Goal: Task Accomplishment & Management: Complete application form

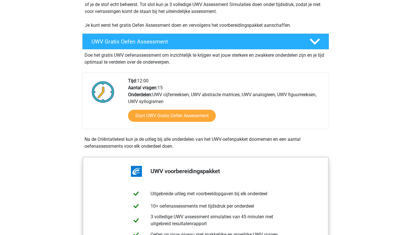
scroll to position [134, 0]
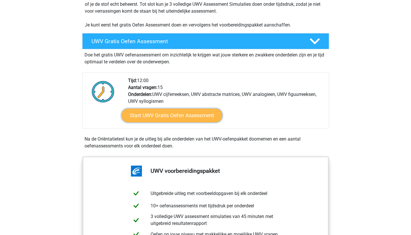
click at [175, 122] on link "Start UWV Gratis Oefen Assessment" at bounding box center [171, 116] width 101 height 14
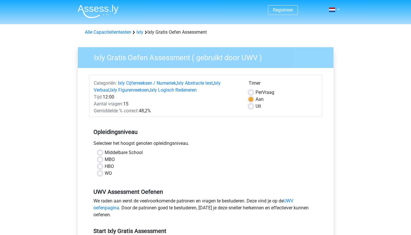
click at [102, 167] on div "HBO" at bounding box center [205, 166] width 215 height 7
click at [105, 167] on label "HBO" at bounding box center [109, 166] width 9 height 7
click at [101, 167] on input "HBO" at bounding box center [100, 166] width 5 height 6
radio input "true"
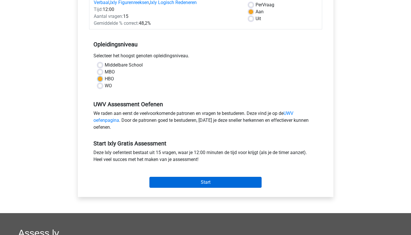
scroll to position [92, 0]
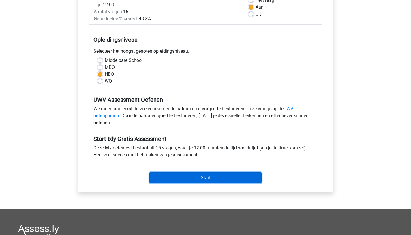
click at [175, 177] on input "Start" at bounding box center [205, 177] width 112 height 11
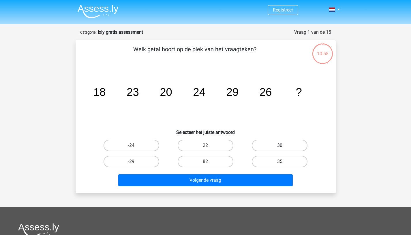
click at [269, 144] on label "30" at bounding box center [279, 146] width 56 height 12
click at [279, 145] on input "30" at bounding box center [281, 147] width 4 height 4
radio input "true"
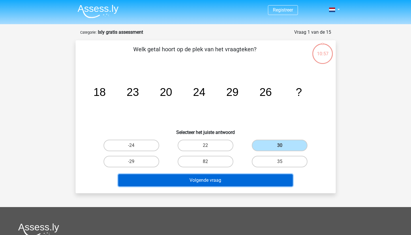
click at [233, 183] on button "Volgende vraag" at bounding box center [205, 180] width 174 height 12
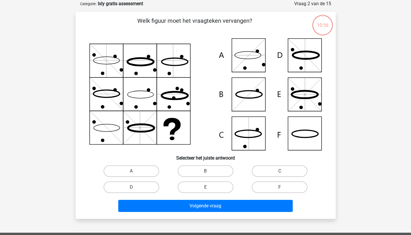
scroll to position [29, 0]
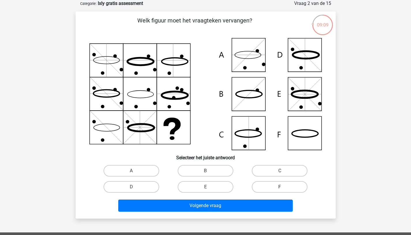
click at [262, 185] on label "F" at bounding box center [279, 187] width 56 height 12
click at [279, 187] on input "F" at bounding box center [281, 189] width 4 height 4
radio input "true"
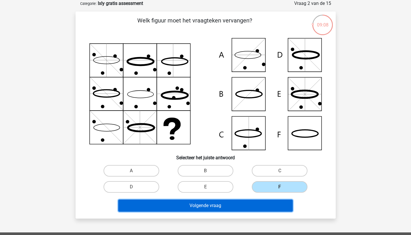
click at [223, 203] on button "Volgende vraag" at bounding box center [205, 206] width 174 height 12
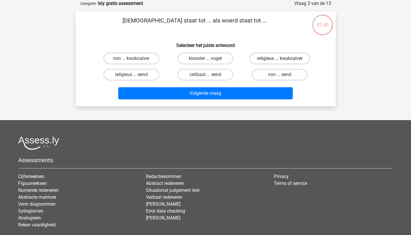
click at [272, 59] on label "religieus ... kwakzalver" at bounding box center [279, 59] width 60 height 12
click at [279, 59] on input "religieus ... kwakzalver" at bounding box center [281, 60] width 4 height 4
radio input "true"
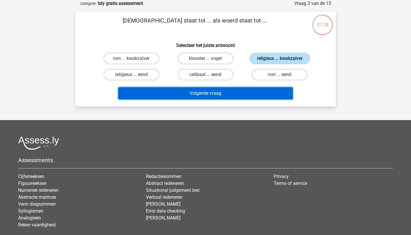
click at [217, 94] on button "Volgende vraag" at bounding box center [205, 93] width 174 height 12
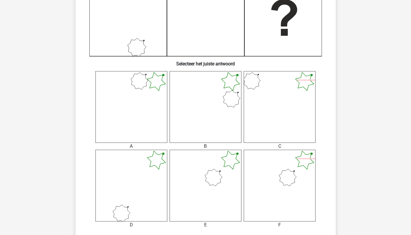
scroll to position [166, 0]
click at [213, 180] on icon at bounding box center [205, 185] width 72 height 72
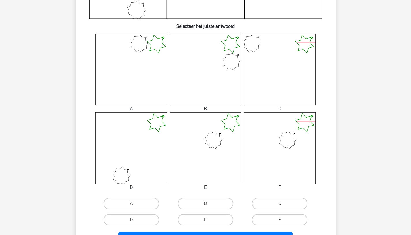
scroll to position [290, 0]
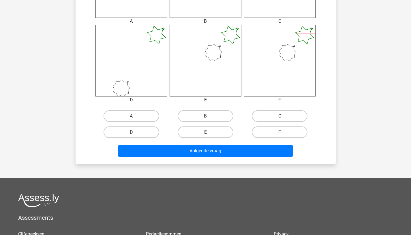
click at [265, 135] on label "F" at bounding box center [279, 132] width 56 height 12
click at [279, 135] on input "F" at bounding box center [281, 134] width 4 height 4
radio input "true"
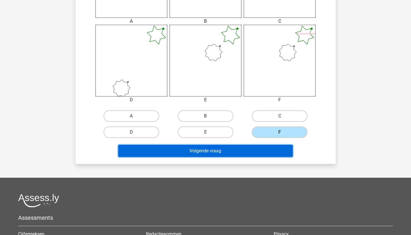
click at [235, 154] on button "Volgende vraag" at bounding box center [205, 151] width 174 height 12
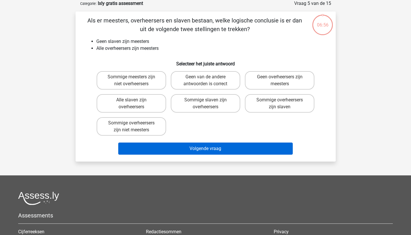
scroll to position [29, 0]
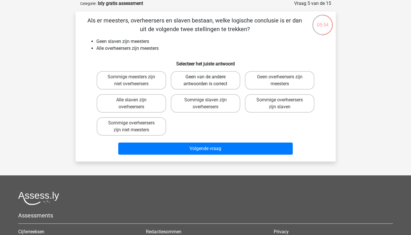
click at [205, 81] on label "Geen van de andere antwoorden is correct" at bounding box center [205, 80] width 69 height 18
click at [205, 81] on input "Geen van de andere antwoorden is correct" at bounding box center [207, 79] width 4 height 4
radio input "true"
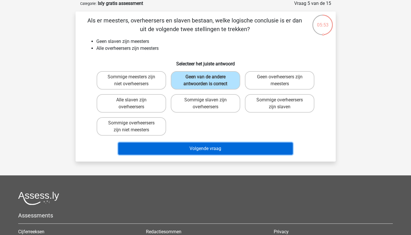
click at [210, 152] on button "Volgende vraag" at bounding box center [205, 149] width 174 height 12
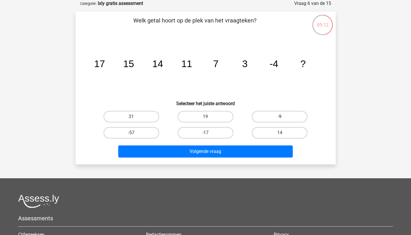
click at [272, 115] on label "-9" at bounding box center [279, 117] width 56 height 12
click at [279, 117] on input "-9" at bounding box center [281, 119] width 4 height 4
radio input "true"
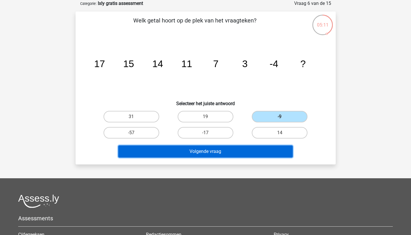
click at [238, 150] on button "Volgende vraag" at bounding box center [205, 151] width 174 height 12
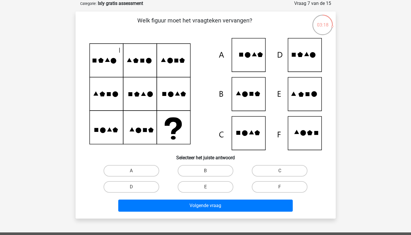
click at [242, 104] on icon at bounding box center [205, 94] width 232 height 112
click at [249, 92] on icon at bounding box center [205, 94] width 232 height 112
click at [205, 169] on label "B" at bounding box center [205, 171] width 56 height 12
click at [205, 171] on input "B" at bounding box center [207, 173] width 4 height 4
radio input "true"
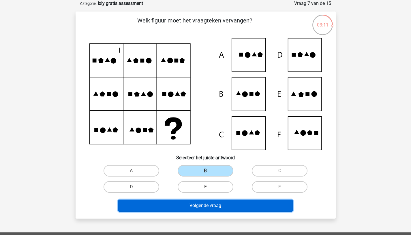
click at [209, 204] on button "Volgende vraag" at bounding box center [205, 206] width 174 height 12
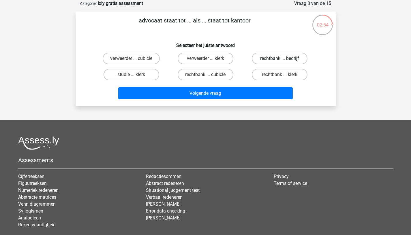
click at [285, 55] on label "rechtbank ... bedrijf" at bounding box center [279, 59] width 56 height 12
click at [283, 58] on input "rechtbank ... bedrijf" at bounding box center [281, 60] width 4 height 4
radio input "true"
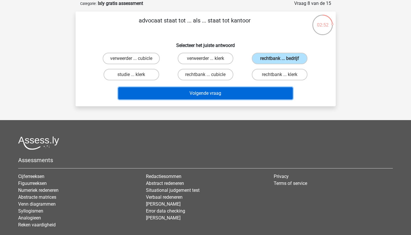
click at [230, 93] on button "Volgende vraag" at bounding box center [205, 93] width 174 height 12
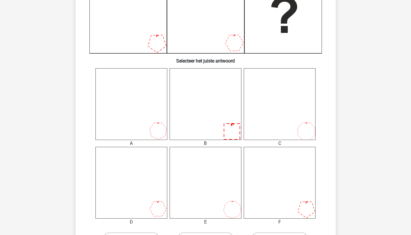
scroll to position [172, 0]
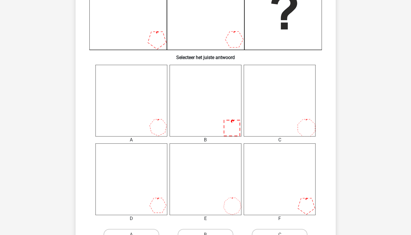
click at [292, 187] on icon at bounding box center [279, 179] width 72 height 72
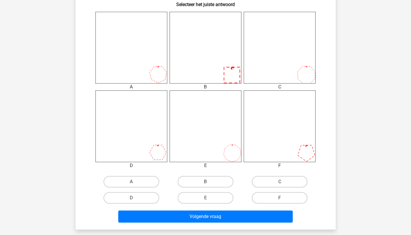
scroll to position [227, 0]
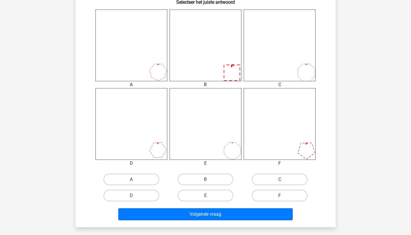
click at [269, 195] on label "F" at bounding box center [279, 196] width 56 height 12
click at [279, 196] on input "F" at bounding box center [281, 198] width 4 height 4
radio input "true"
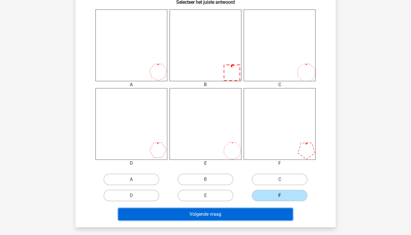
click at [240, 213] on button "Volgende vraag" at bounding box center [205, 214] width 174 height 12
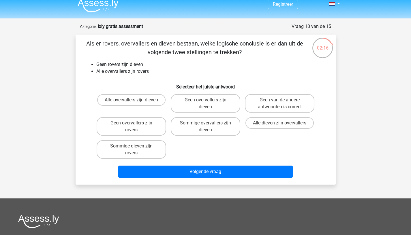
scroll to position [6, 0]
click at [275, 124] on label "Alle dieven zijn overvallers" at bounding box center [279, 123] width 68 height 12
click at [279, 124] on input "Alle dieven zijn overvallers" at bounding box center [281, 125] width 4 height 4
radio input "true"
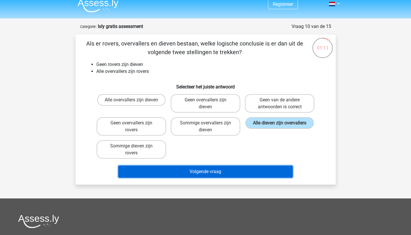
click at [237, 175] on button "Volgende vraag" at bounding box center [205, 172] width 174 height 12
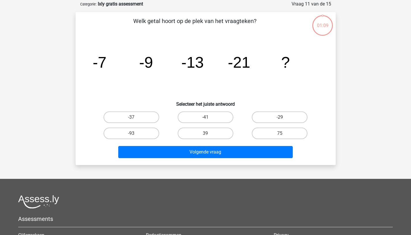
scroll to position [29, 0]
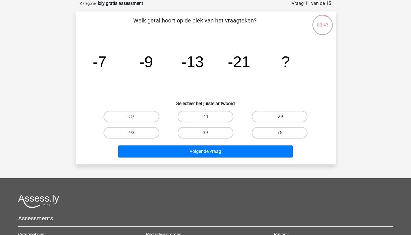
click at [275, 117] on label "-29" at bounding box center [279, 117] width 56 height 12
click at [279, 117] on input "-29" at bounding box center [281, 119] width 4 height 4
radio input "true"
click at [143, 117] on label "-37" at bounding box center [131, 117] width 56 height 12
click at [135, 117] on input "-37" at bounding box center [133, 119] width 4 height 4
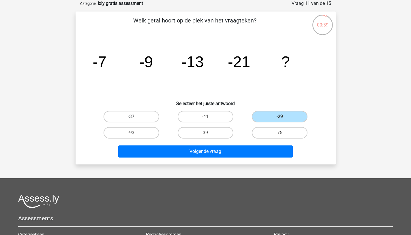
radio input "true"
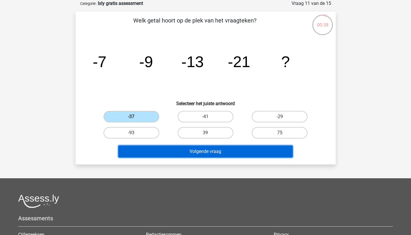
click at [164, 151] on button "Volgende vraag" at bounding box center [205, 151] width 174 height 12
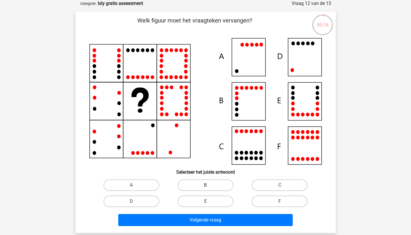
click at [212, 183] on label "B" at bounding box center [205, 185] width 56 height 12
click at [209, 185] on input "B" at bounding box center [207, 187] width 4 height 4
radio input "true"
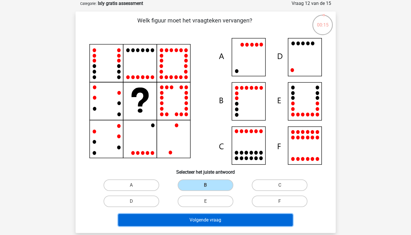
click at [205, 218] on button "Volgende vraag" at bounding box center [205, 220] width 174 height 12
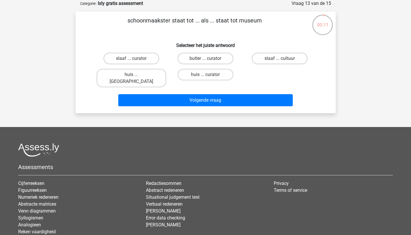
click at [207, 76] on input "huis ... curator" at bounding box center [207, 77] width 4 height 4
radio input "true"
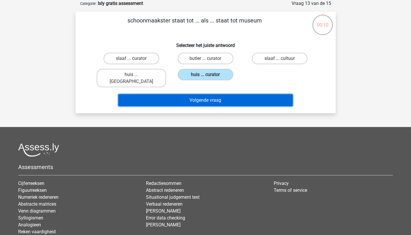
click at [205, 96] on button "Volgende vraag" at bounding box center [205, 100] width 174 height 12
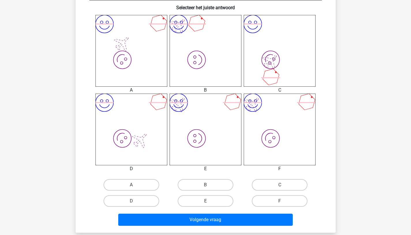
scroll to position [241, 0]
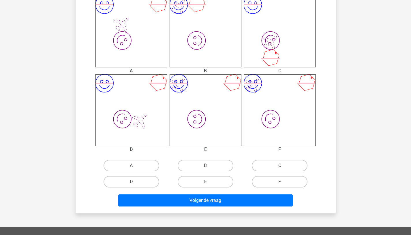
click at [201, 179] on label "E" at bounding box center [205, 182] width 56 height 12
click at [205, 182] on input "E" at bounding box center [207, 184] width 4 height 4
radio input "true"
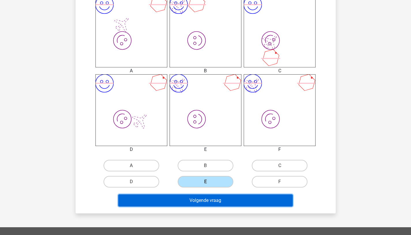
click at [202, 202] on button "Volgende vraag" at bounding box center [205, 200] width 174 height 12
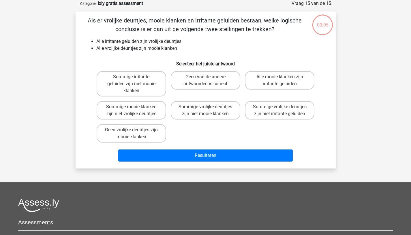
scroll to position [29, 0]
click at [204, 78] on label "Geen van de andere antwoorden is correct" at bounding box center [205, 80] width 69 height 18
click at [205, 78] on input "Geen van de andere antwoorden is correct" at bounding box center [207, 79] width 4 height 4
radio input "true"
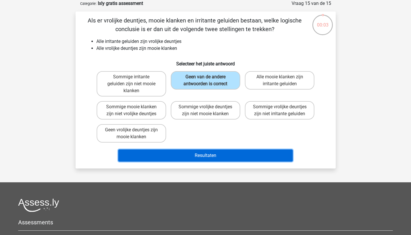
click at [203, 154] on button "Resultaten" at bounding box center [205, 156] width 174 height 12
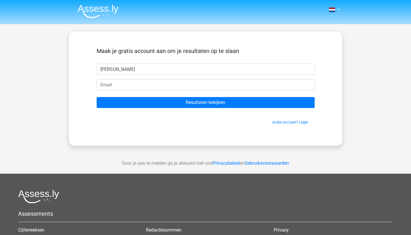
type input "[PERSON_NAME]"
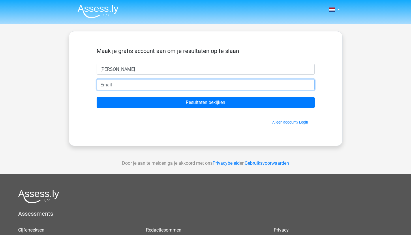
click at [152, 85] on input "email" at bounding box center [206, 84] width 218 height 11
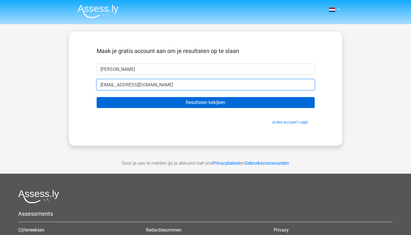
type input "[EMAIL_ADDRESS][DOMAIN_NAME]"
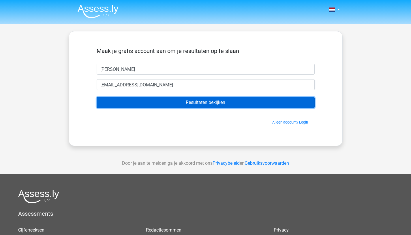
click at [173, 104] on input "Resultaten bekijken" at bounding box center [206, 102] width 218 height 11
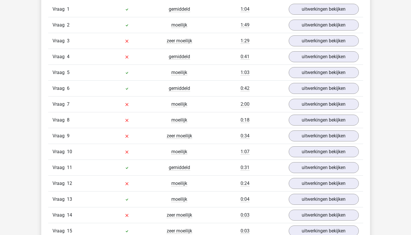
scroll to position [705, 0]
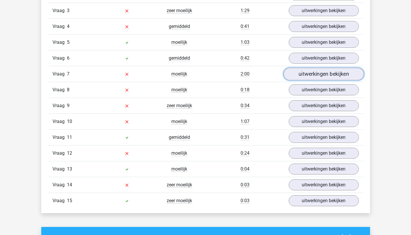
click at [319, 75] on link "uitwerkingen bekijken" at bounding box center [323, 74] width 80 height 13
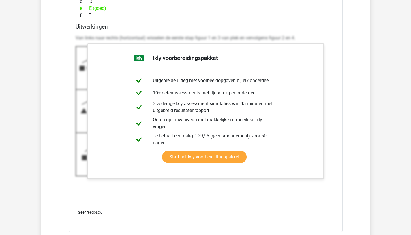
scroll to position [1046, 0]
